Goal: Find contact information: Find contact information

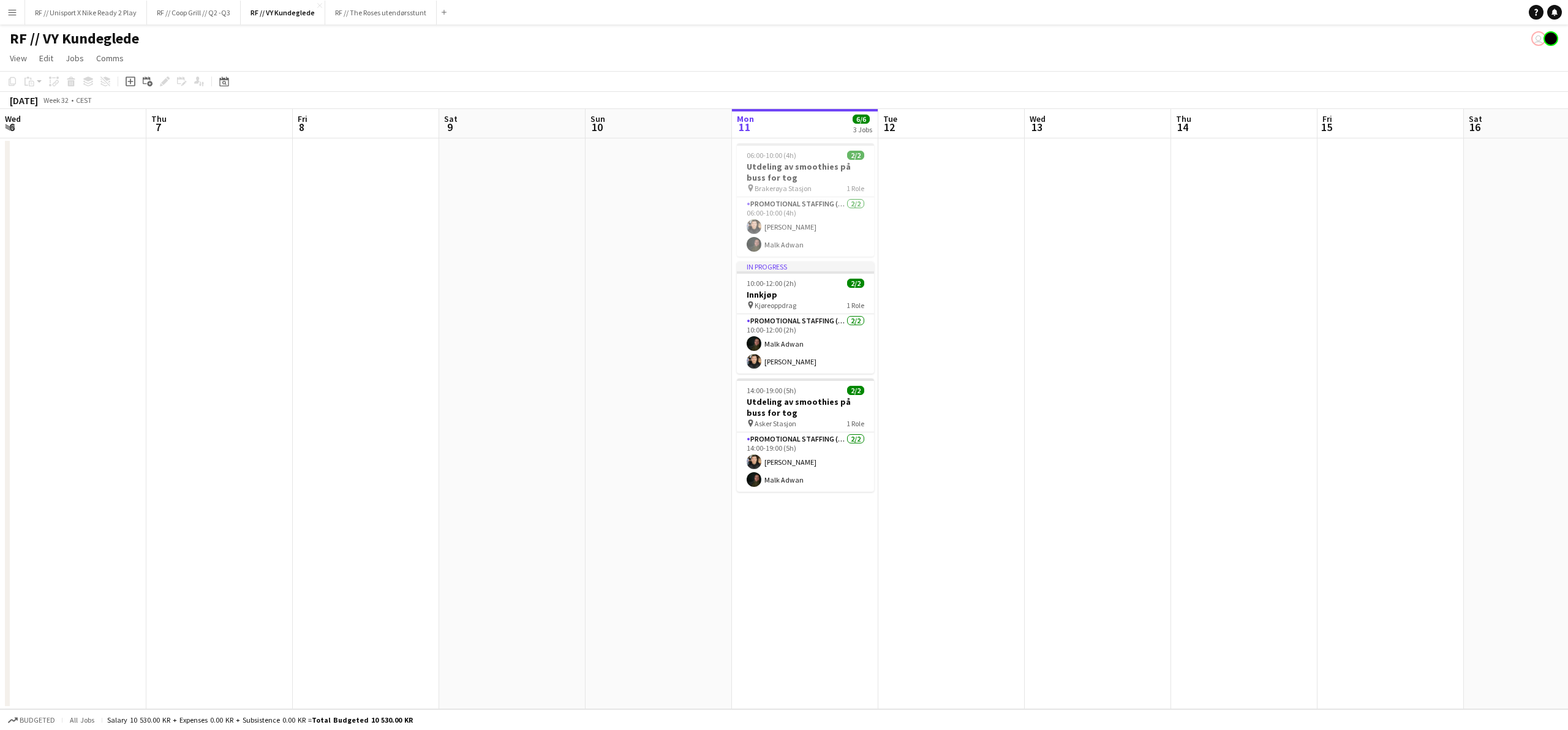
scroll to position [0, 245]
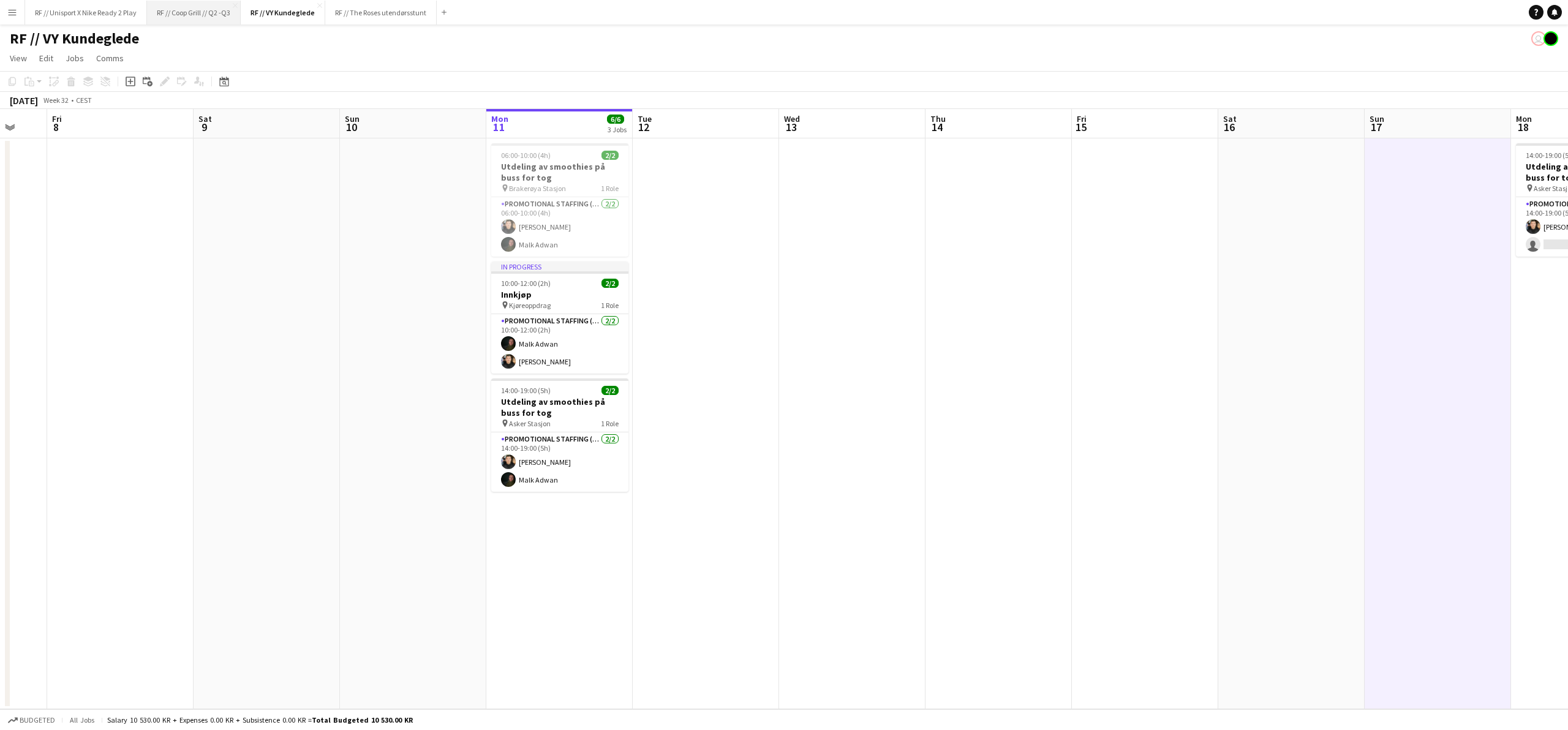
click at [210, 14] on button "RF // Coop Grill // Q2 -Q3 Close" at bounding box center [194, 12] width 93 height 24
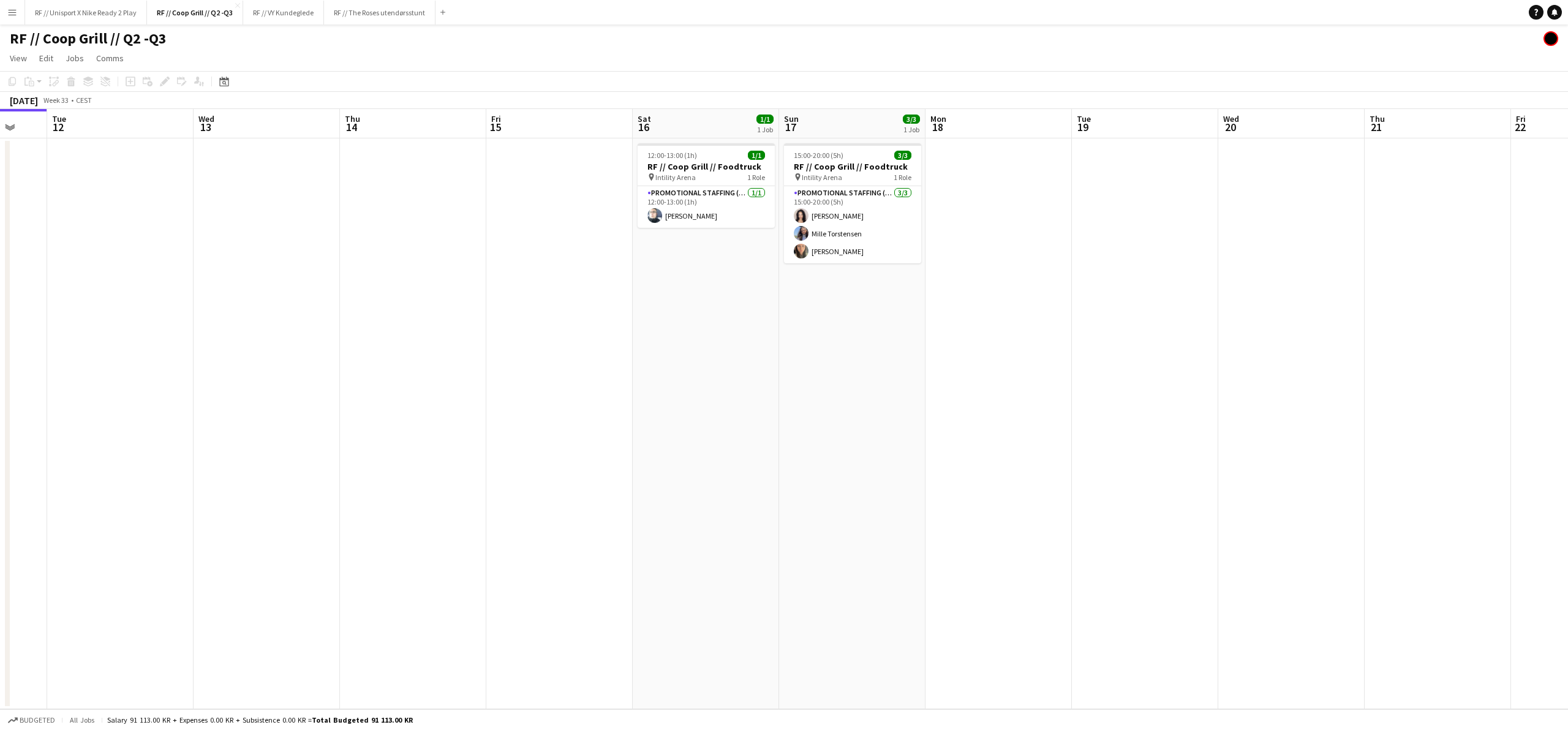
scroll to position [0, 392]
drag, startPoint x: 878, startPoint y: 351, endPoint x: 823, endPoint y: 349, distance: 55.0
click at [823, 349] on app-calendar-viewport "Sat 9 Sun 10 Mon 11 Tue 12 Wed 13 Thu 14 Fri 15 Sat 16 1/1 1 Job Sun 17 3/3 1 J…" at bounding box center [784, 409] width 1568 height 600
click at [837, 217] on app-card-role "Promotional Staffing (Promotional Staff) [DATE] 15:00-20:00 (5h) [PERSON_NAME] …" at bounding box center [852, 225] width 137 height 77
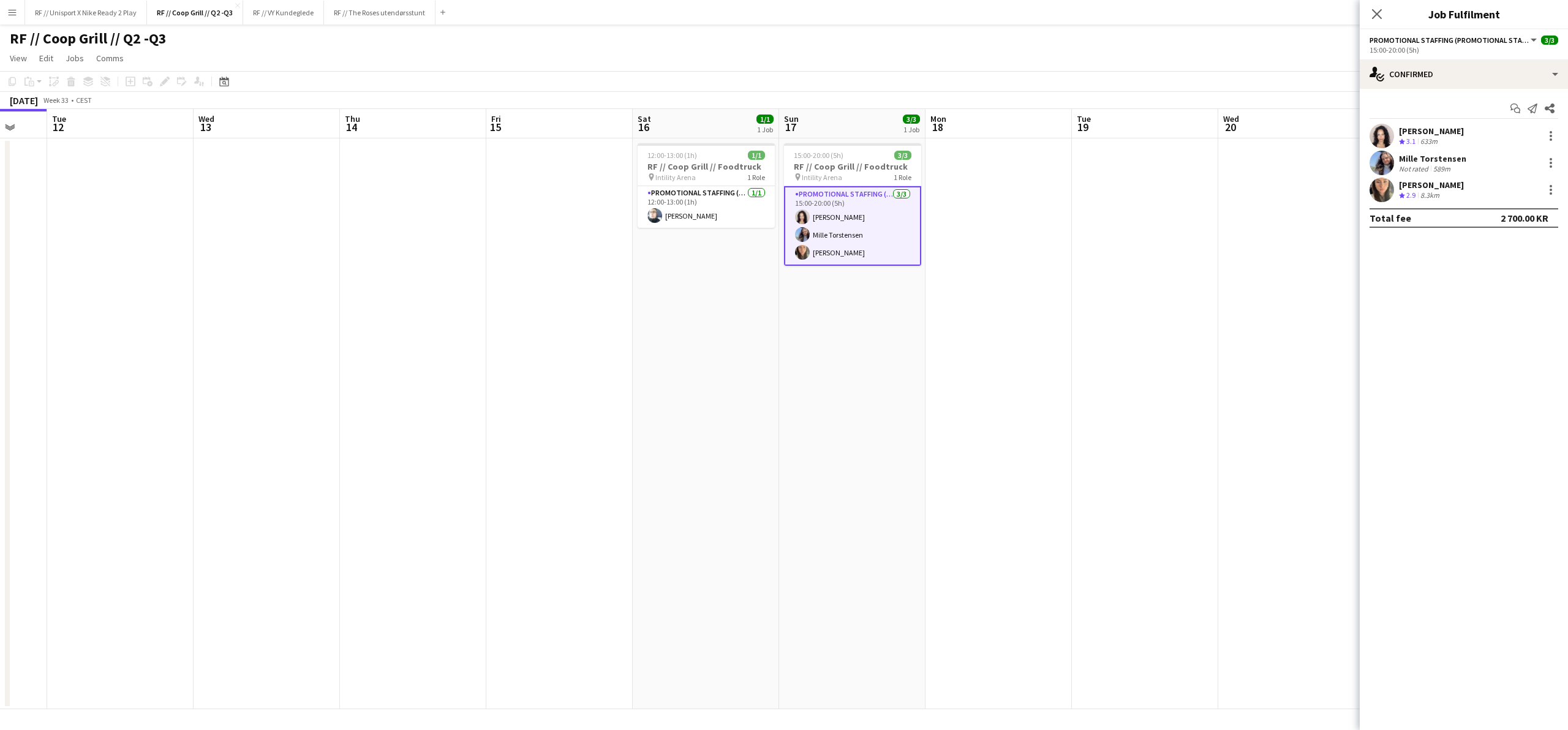
click at [1387, 132] on app-user-avatar at bounding box center [1382, 136] width 25 height 25
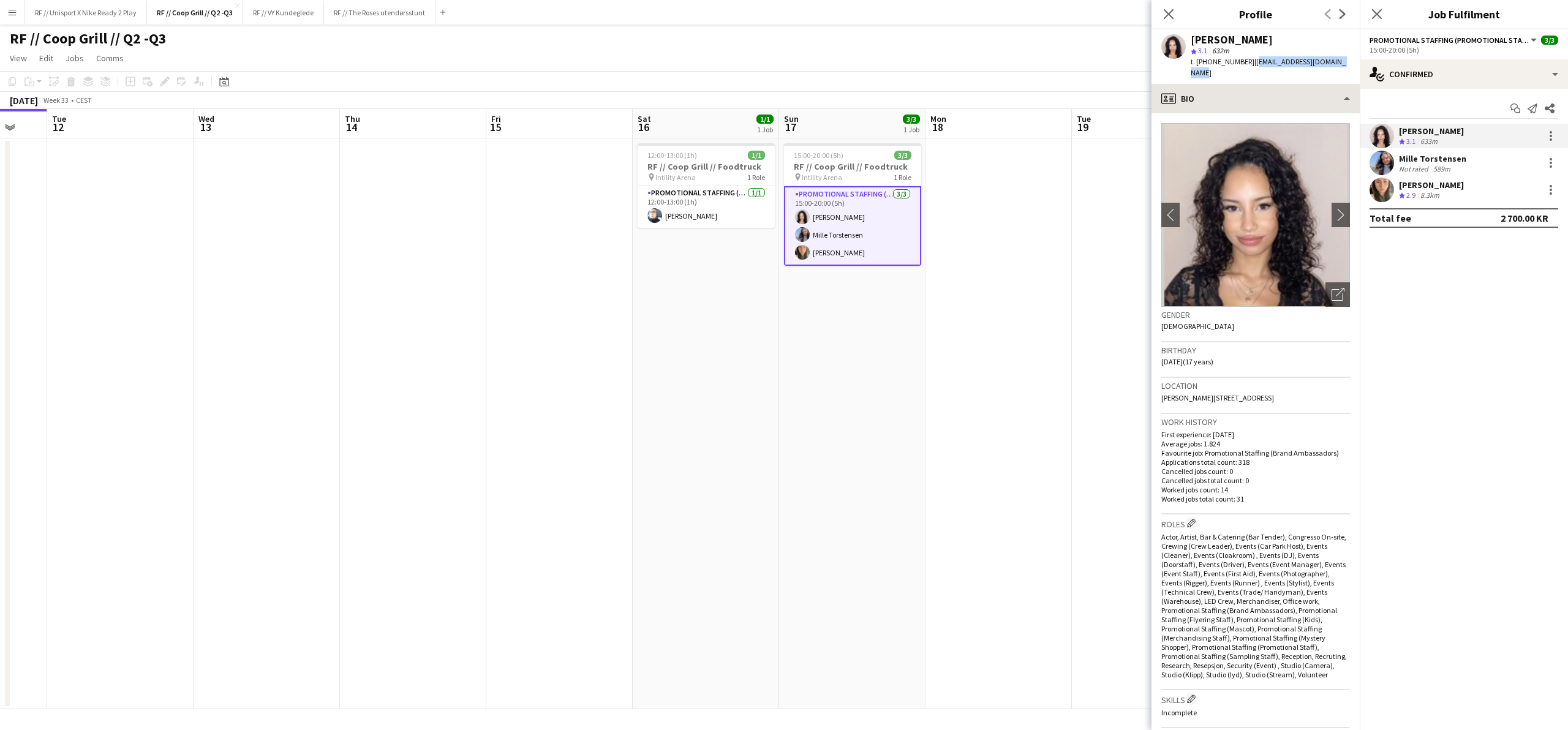
drag, startPoint x: 1331, startPoint y: 63, endPoint x: 1278, endPoint y: 77, distance: 54.8
click at [1241, 63] on span "| [EMAIL_ADDRESS][DOMAIN_NAME]" at bounding box center [1269, 67] width 155 height 20
copy span "[EMAIL_ADDRESS][DOMAIN_NAME]"
click at [1385, 160] on app-user-avatar at bounding box center [1382, 163] width 25 height 25
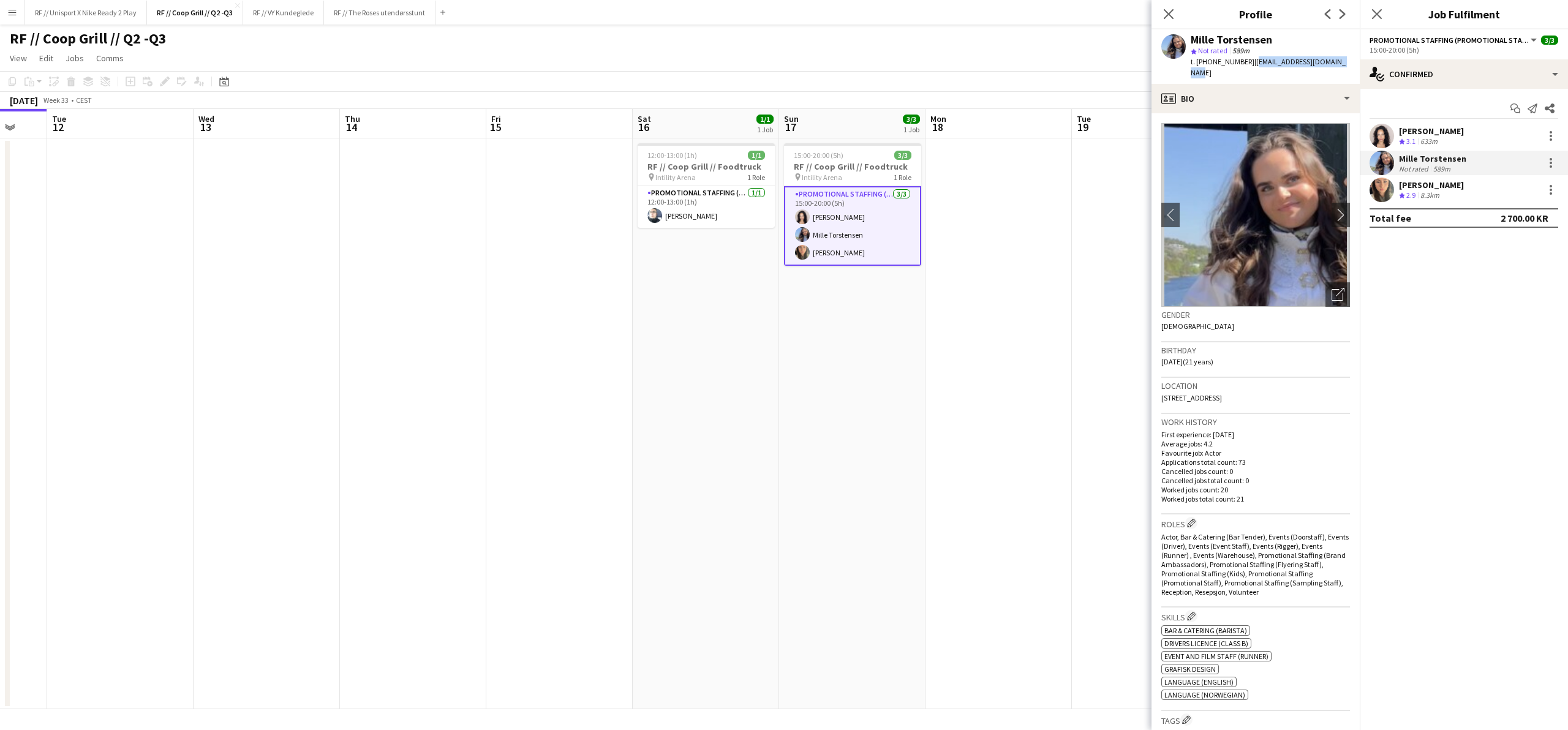
drag, startPoint x: 1324, startPoint y: 63, endPoint x: 1244, endPoint y: 65, distance: 80.0
click at [1243, 63] on div "Mille Torstensen star Not rated 589m t. [PHONE_NUMBER] | [EMAIL_ADDRESS][DOMAIN…" at bounding box center [1256, 57] width 208 height 55
copy span "[EMAIL_ADDRESS][DOMAIN_NAME]"
click at [1385, 196] on app-user-avatar at bounding box center [1382, 190] width 25 height 25
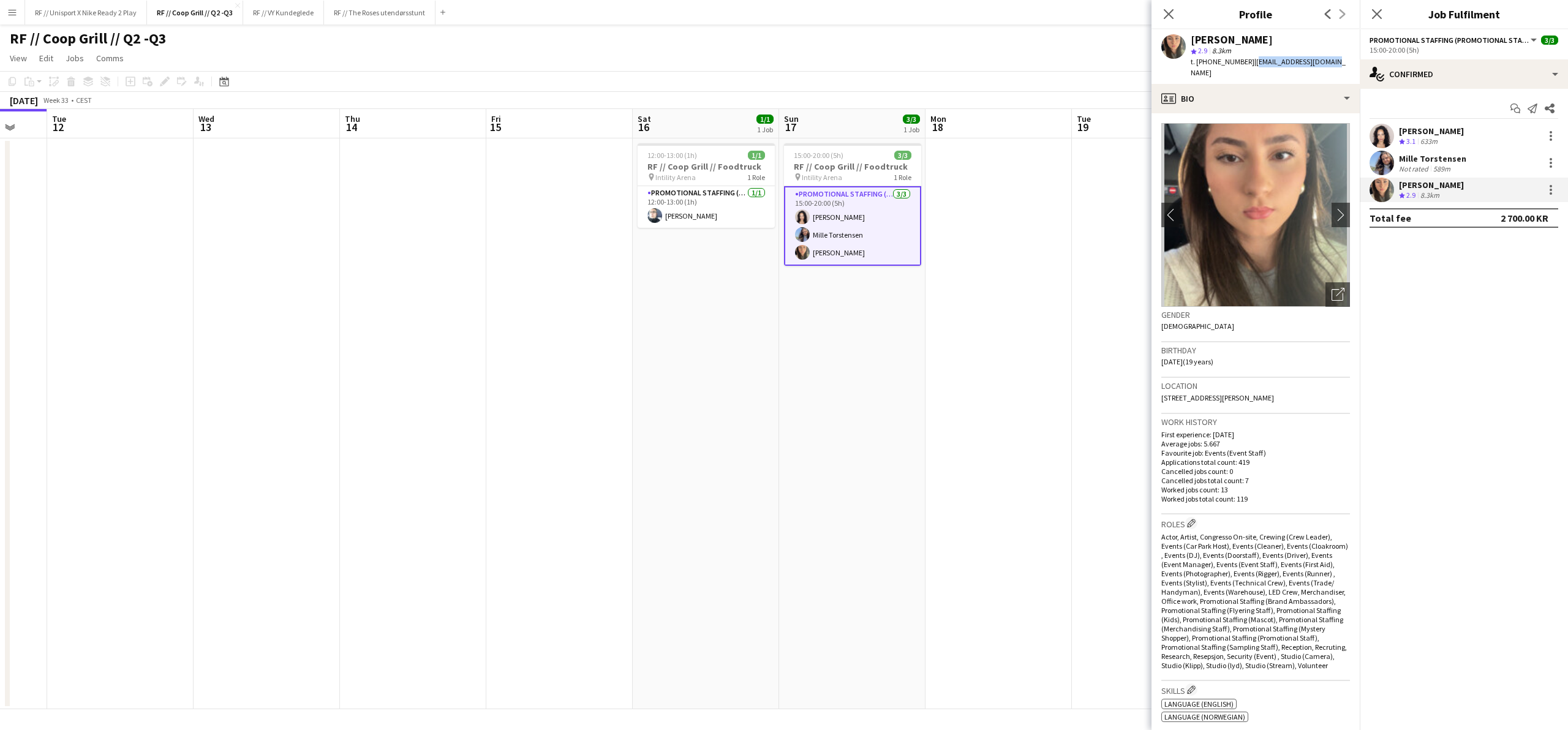
drag, startPoint x: 1324, startPoint y: 61, endPoint x: 1243, endPoint y: 65, distance: 81.1
click at [1243, 65] on div "[PERSON_NAME] star 2.9 8.3km t. [PHONE_NUMBER] | [EMAIL_ADDRESS][DOMAIN_NAME]" at bounding box center [1256, 57] width 208 height 55
copy span "[EMAIL_ADDRESS][DOMAIN_NAME]"
click at [1171, 15] on icon at bounding box center [1168, 14] width 12 height 12
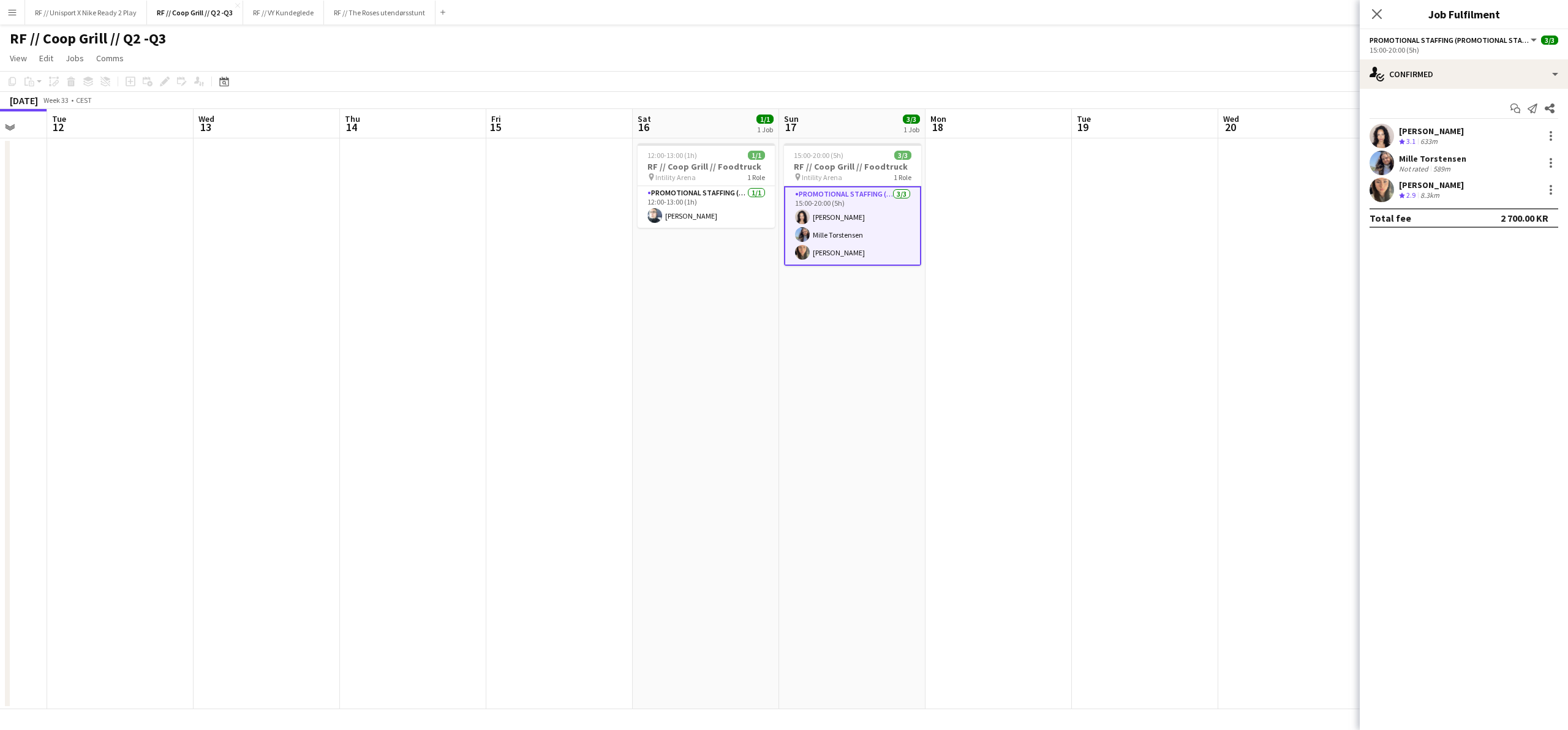
drag, startPoint x: 1376, startPoint y: 17, endPoint x: 1370, endPoint y: 23, distance: 8.5
click at [1376, 17] on icon "Close pop-in" at bounding box center [1377, 14] width 10 height 10
